Goal: Find specific page/section: Find specific page/section

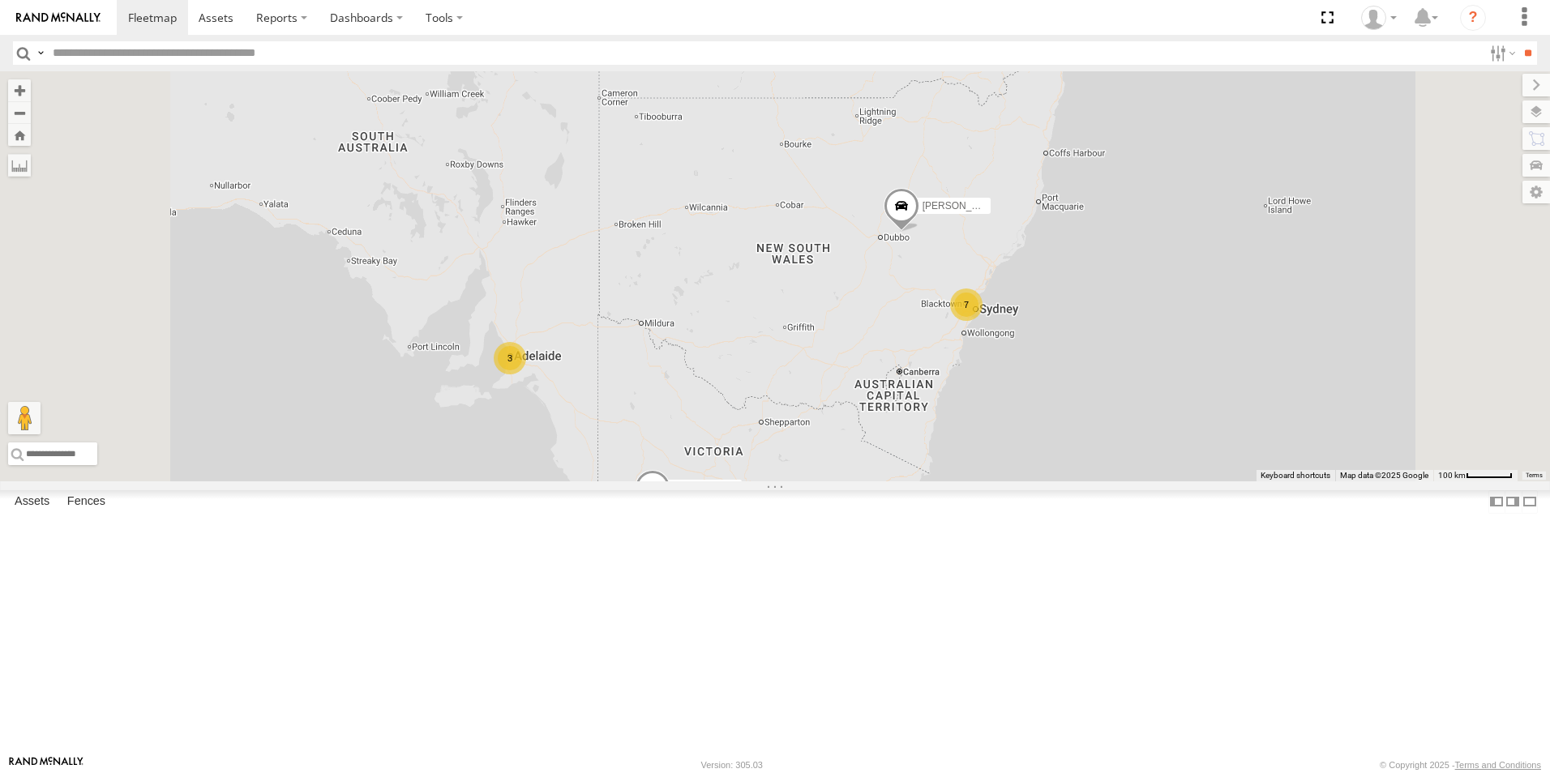
click at [0, 0] on div "All Assets" at bounding box center [0, 0] width 0 height 0
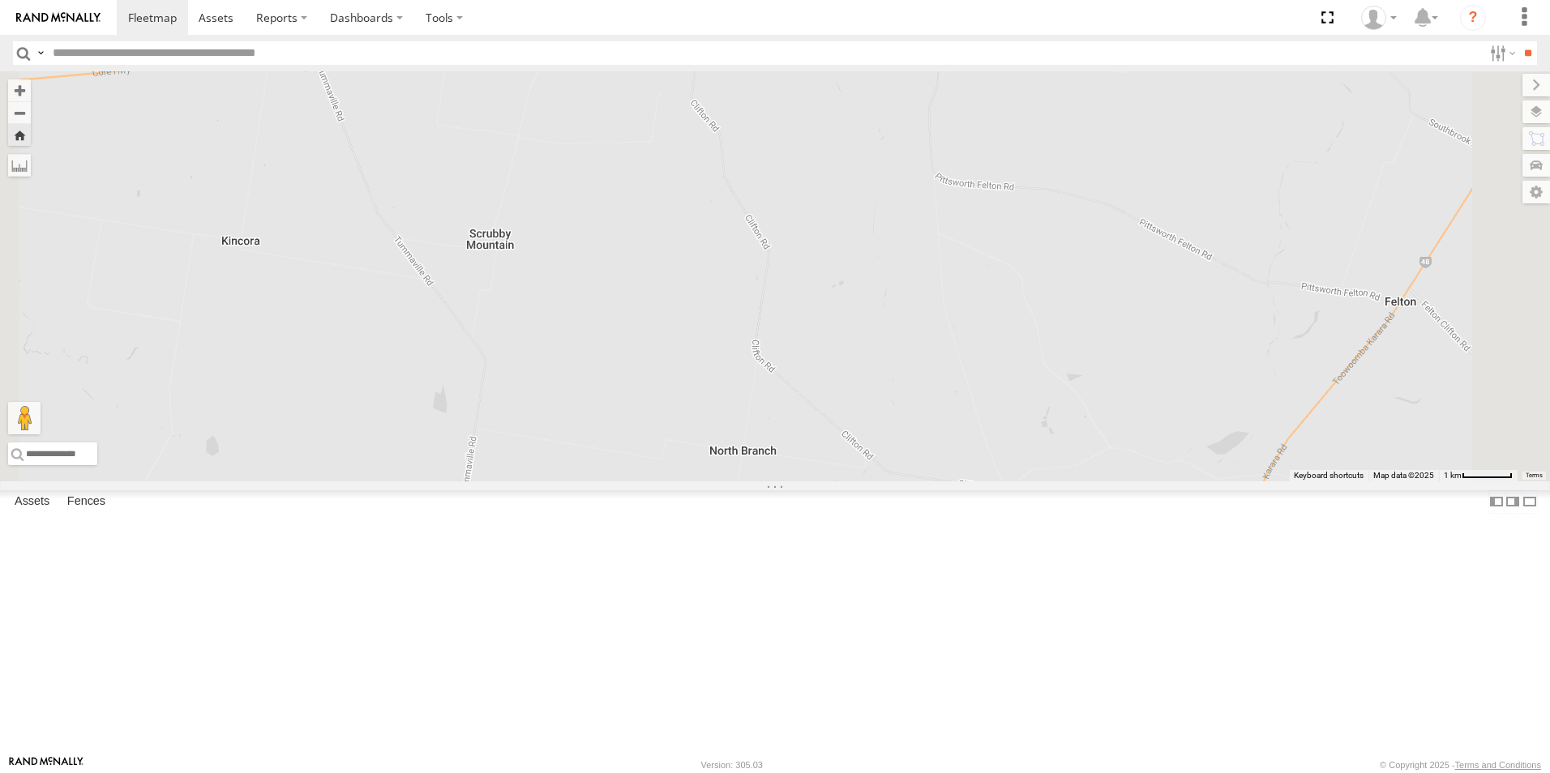
click at [0, 0] on div "All Assets" at bounding box center [0, 0] width 0 height 0
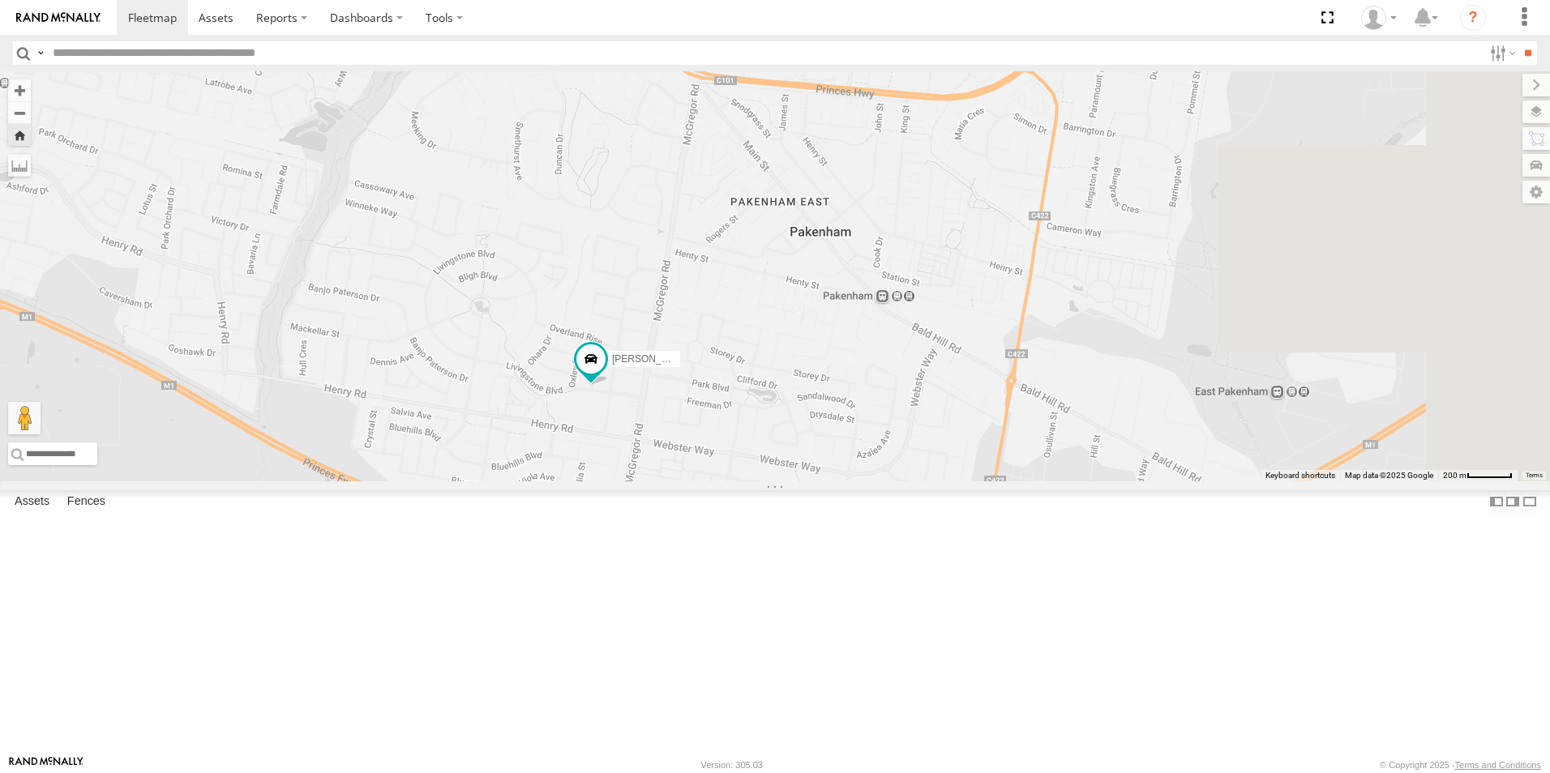
drag, startPoint x: 1213, startPoint y: 246, endPoint x: 1076, endPoint y: 478, distance: 269.3
click at [1076, 478] on div "[PERSON_NAME]-50" at bounding box center [775, 276] width 1550 height 410
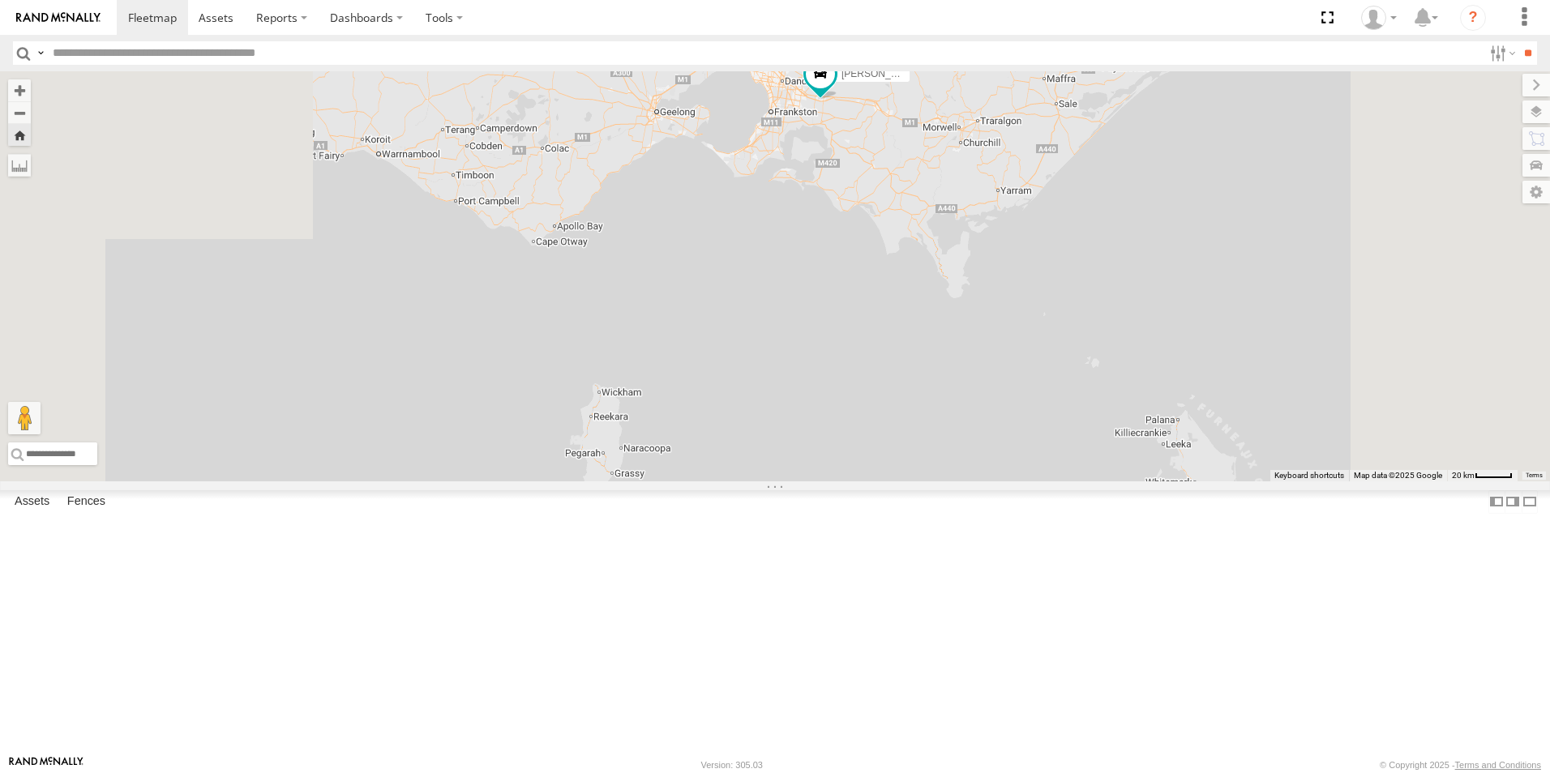
click at [0, 0] on div "All Assets" at bounding box center [0, 0] width 0 height 0
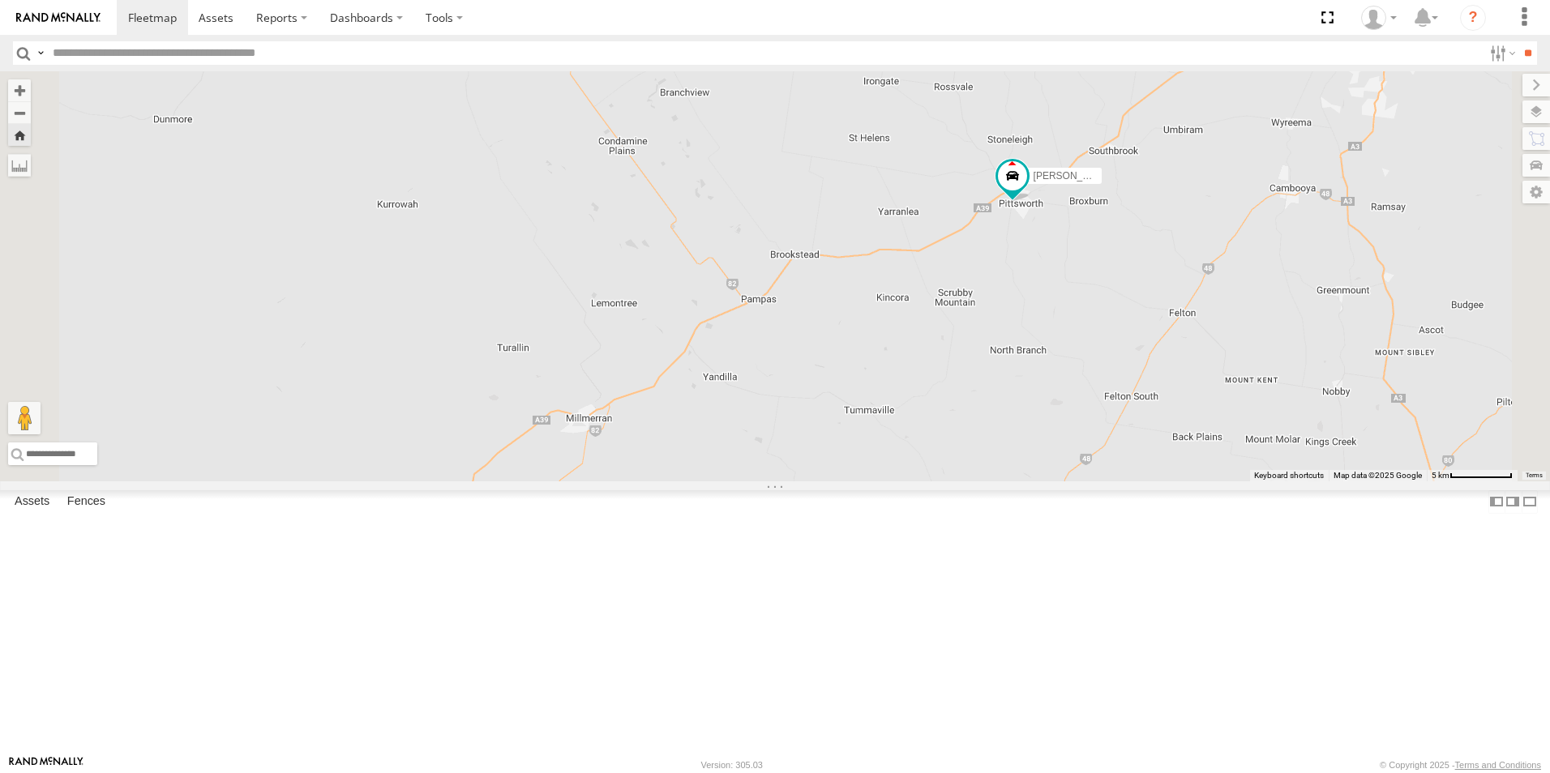
click at [0, 0] on div "All Assets" at bounding box center [0, 0] width 0 height 0
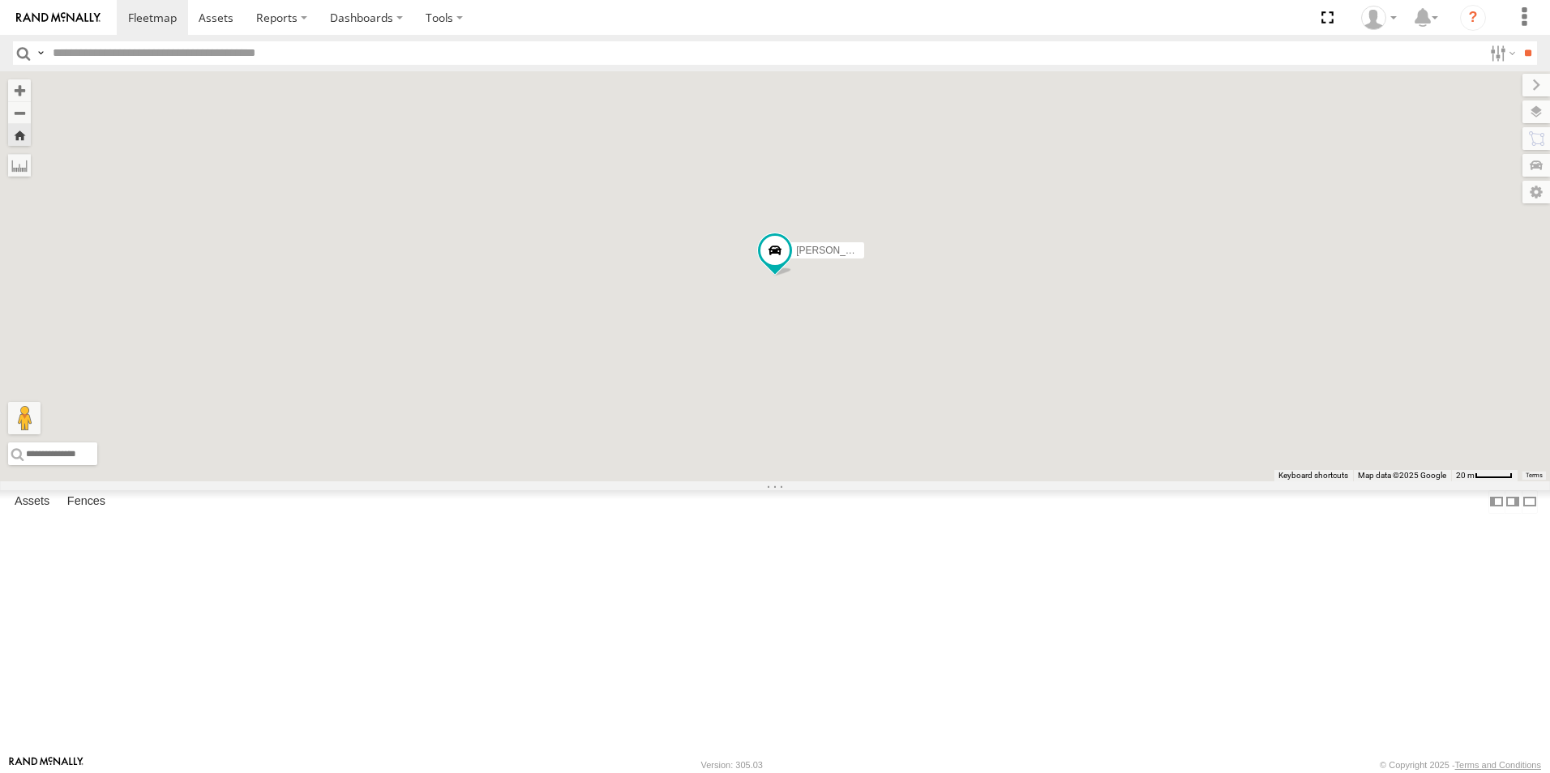
click at [0, 0] on div "[PERSON_NAME] - [US_STATE] All Assets" at bounding box center [0, 0] width 0 height 0
drag, startPoint x: 122, startPoint y: 118, endPoint x: 124, endPoint y: 128, distance: 9.9
click at [0, 0] on div "[PERSON_NAME]-50 All Assets" at bounding box center [0, 0] width 0 height 0
